Goal: Find specific page/section: Find specific page/section

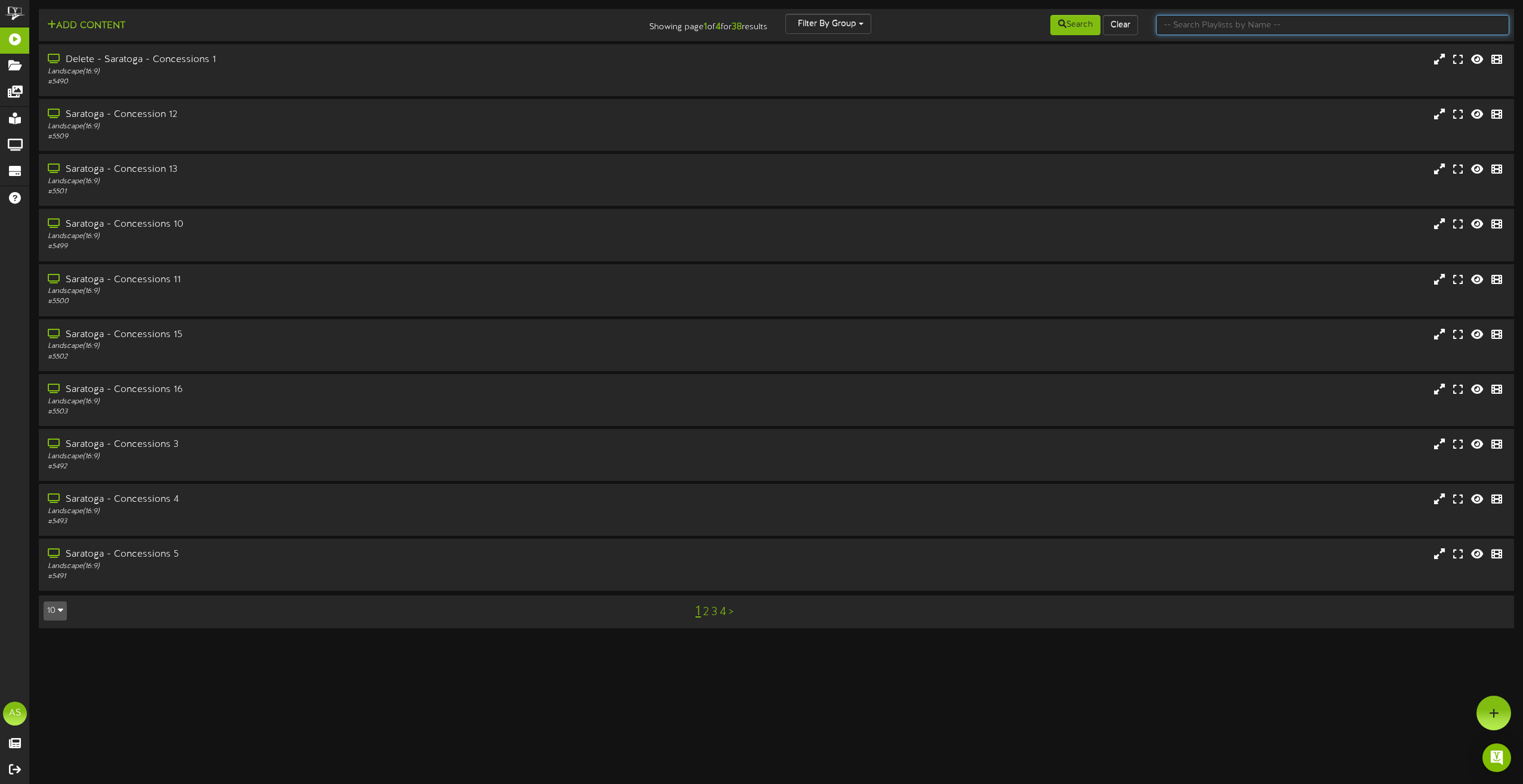
click at [1332, 25] on input "text" at bounding box center [1333, 25] width 353 height 20
type input "theater"
click at [224, 183] on div "Portrait ( 9:16 )" at bounding box center [344, 181] width 599 height 10
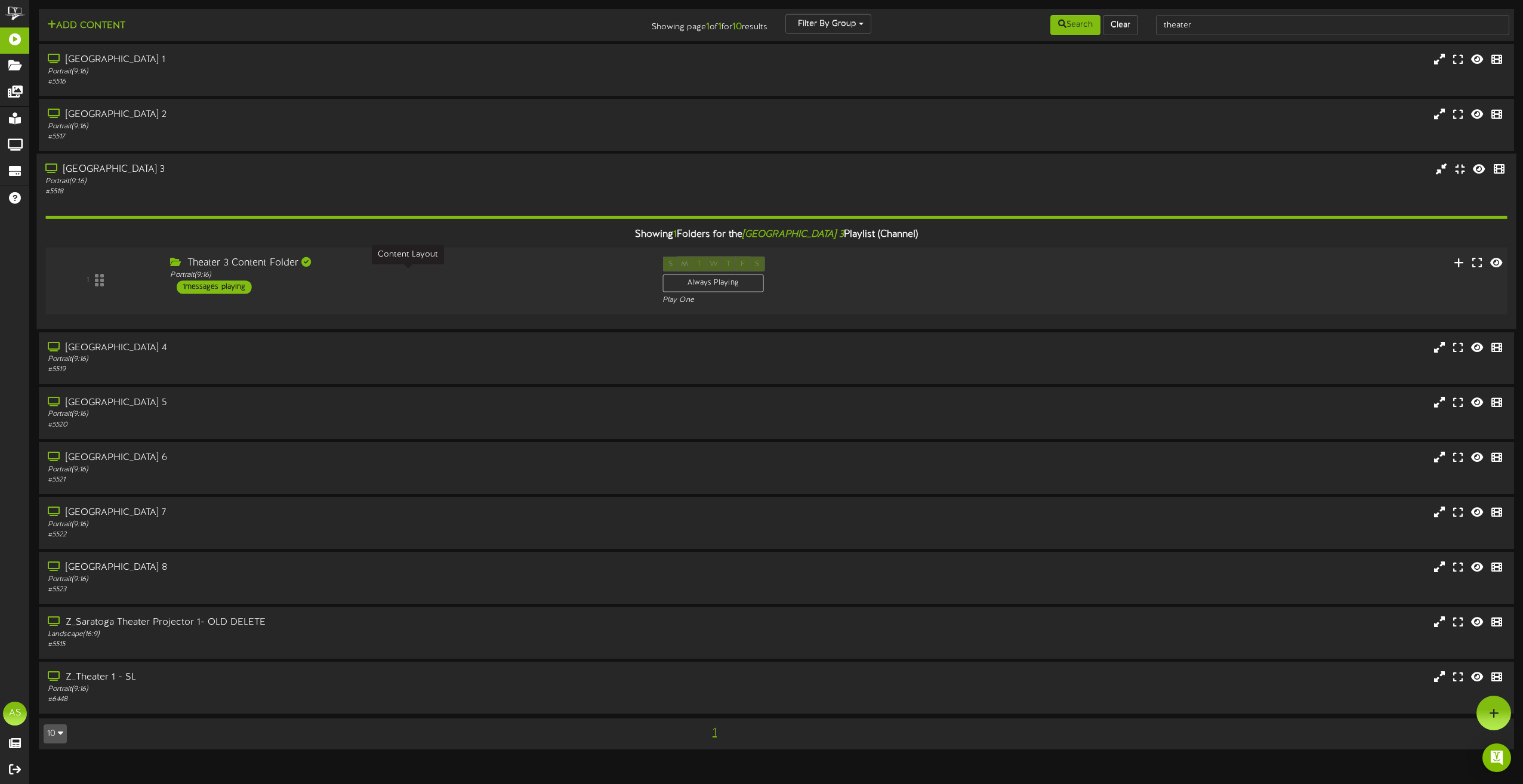
click at [424, 280] on div "Theater 3 Content Folder Portrait ( 9:16 ) 1 messages playing" at bounding box center [407, 275] width 492 height 37
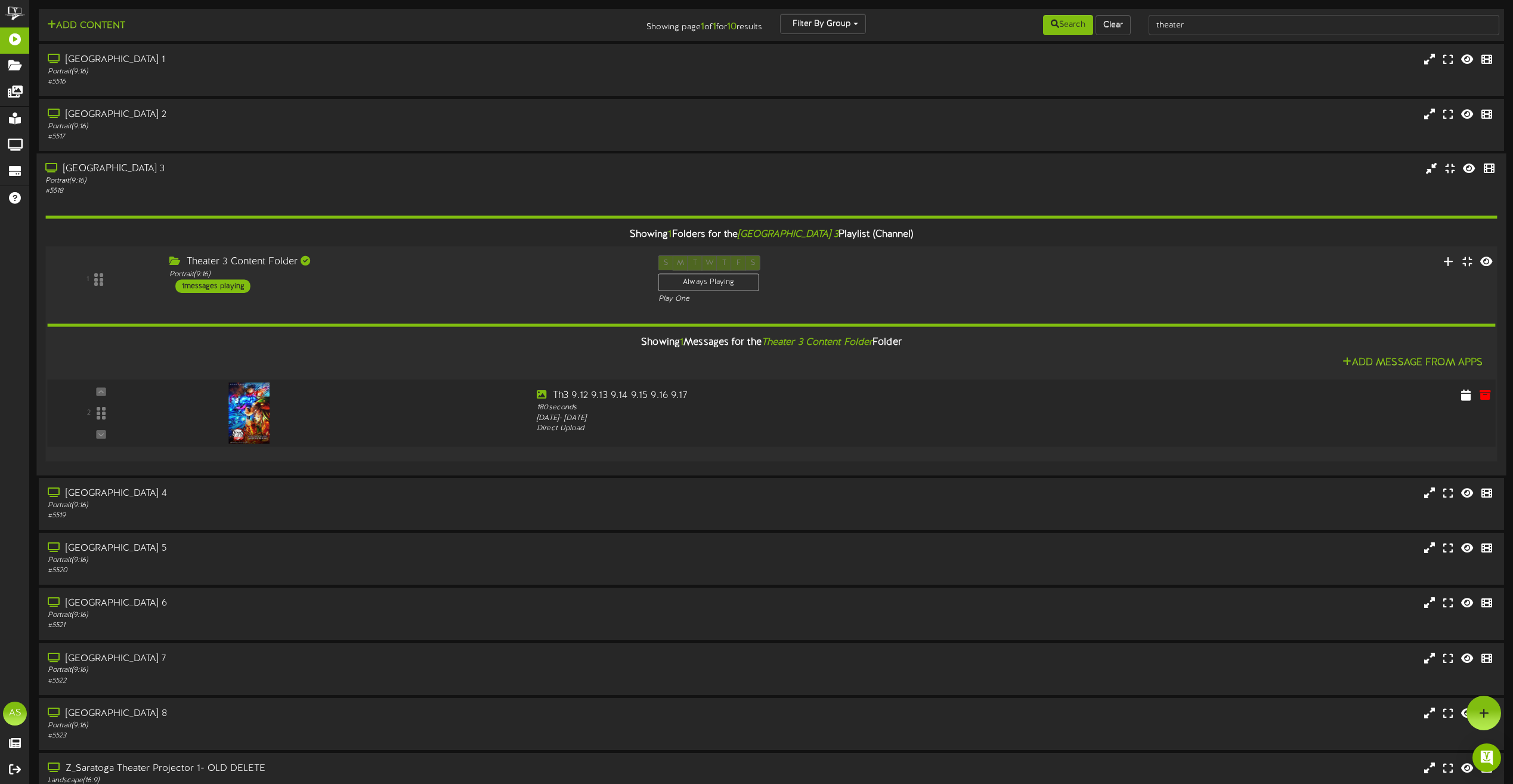
click at [253, 406] on img at bounding box center [249, 413] width 40 height 61
